Goal: Find specific page/section: Find specific page/section

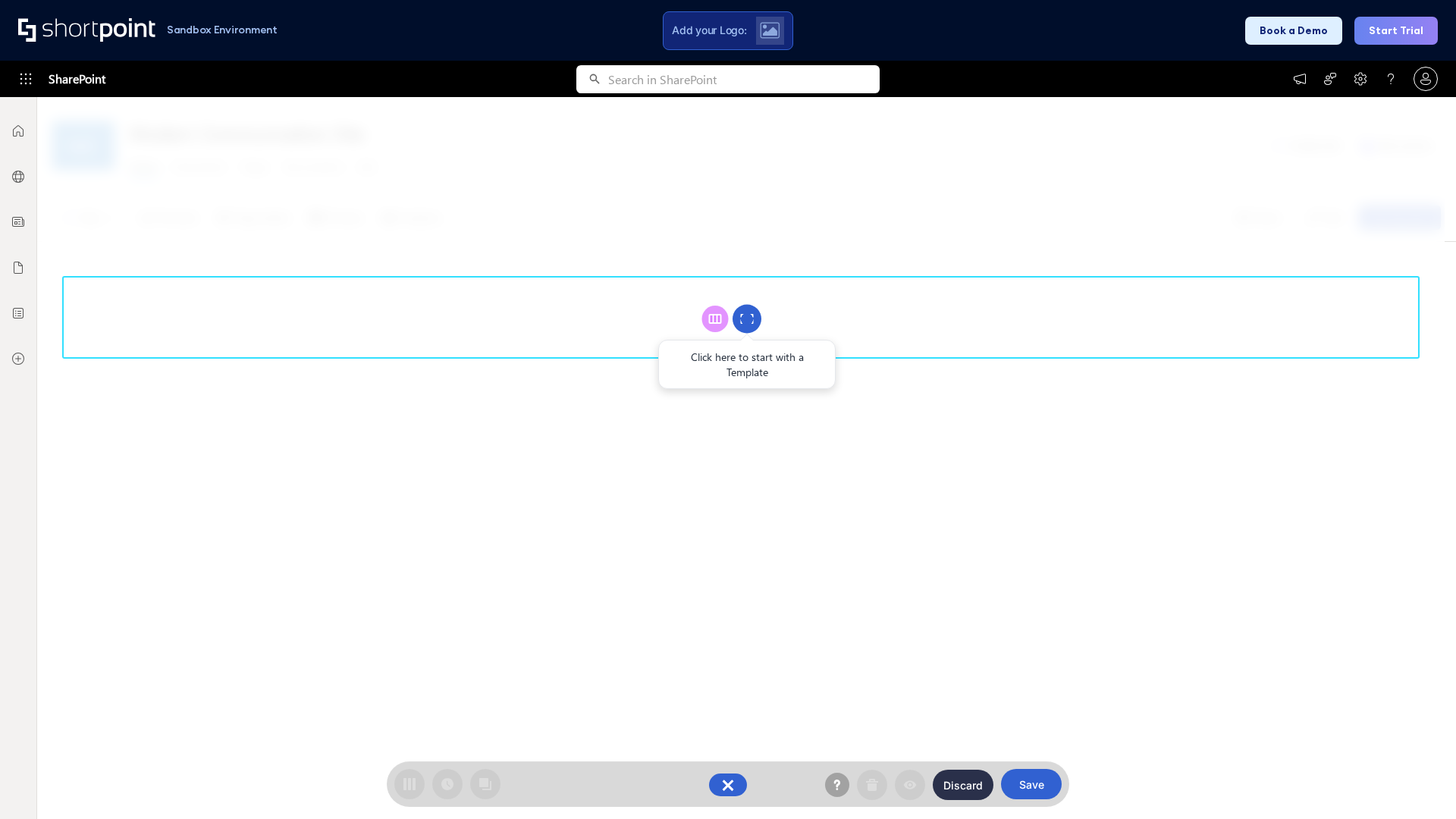
click at [747, 318] on circle at bounding box center [746, 318] width 29 height 29
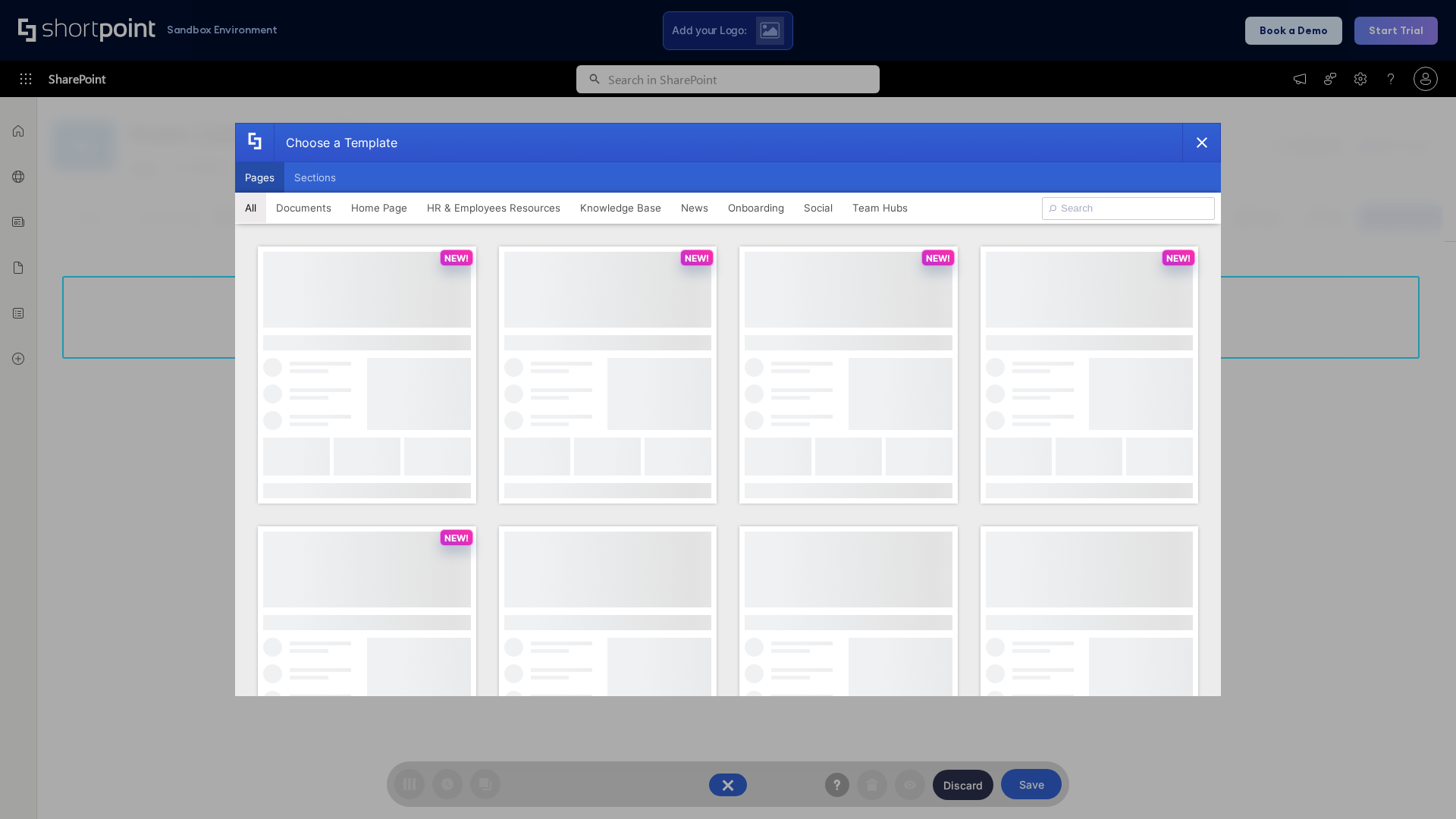
click at [259, 177] on button "Pages" at bounding box center [260, 177] width 50 height 31
type input "Knowledge Portal 3"
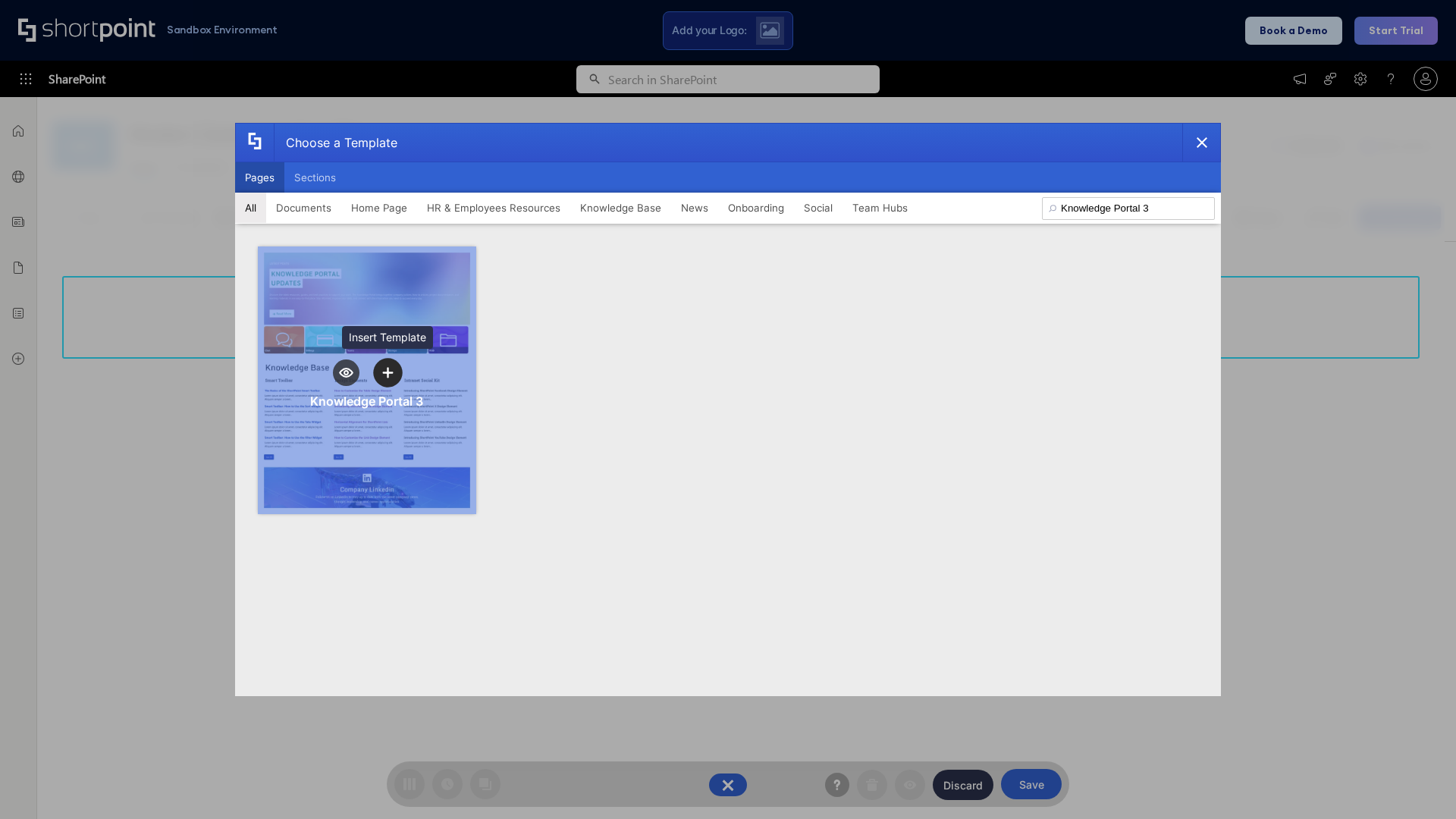
click at [388, 372] on icon "template selector" at bounding box center [387, 372] width 11 height 11
